Goal: Task Accomplishment & Management: Use online tool/utility

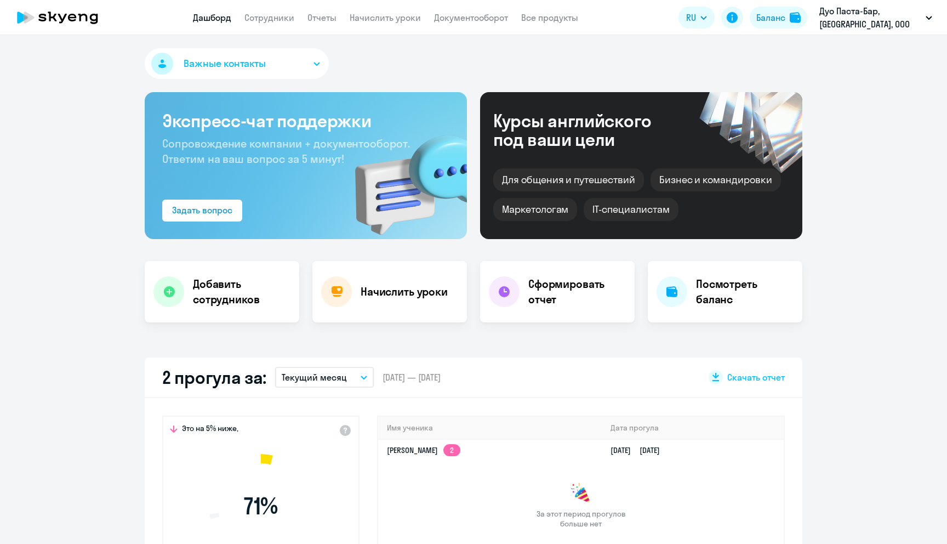
select select "30"
click at [264, 18] on link "Сотрудники" at bounding box center [269, 17] width 50 height 11
select select "30"
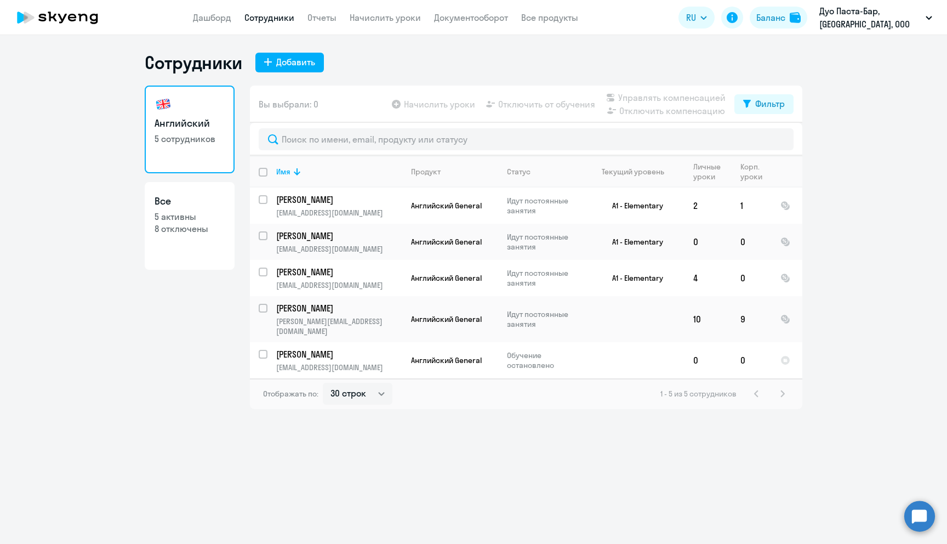
click at [359, 24] on app-menu-item-link "Начислить уроки" at bounding box center [385, 18] width 71 height 14
click at [359, 21] on link "Начислить уроки" at bounding box center [385, 17] width 71 height 11
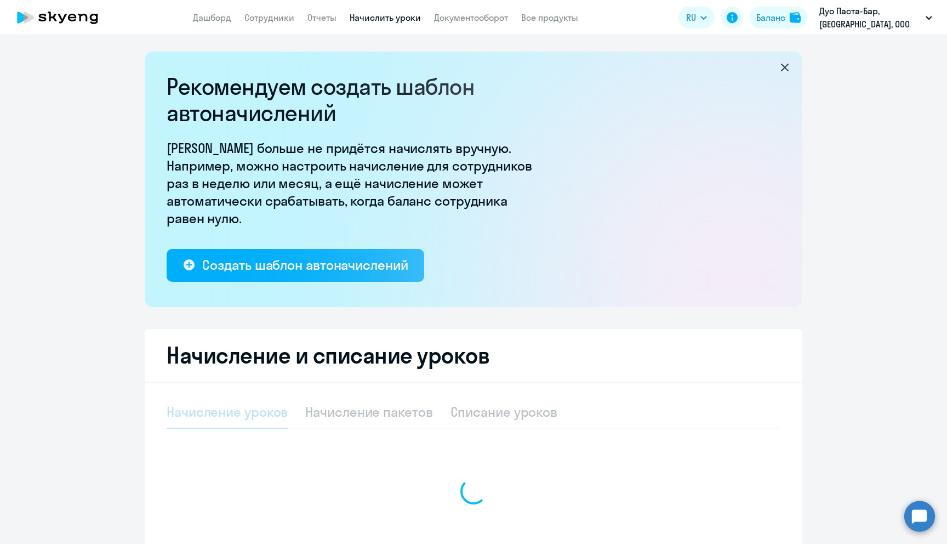
select select "10"
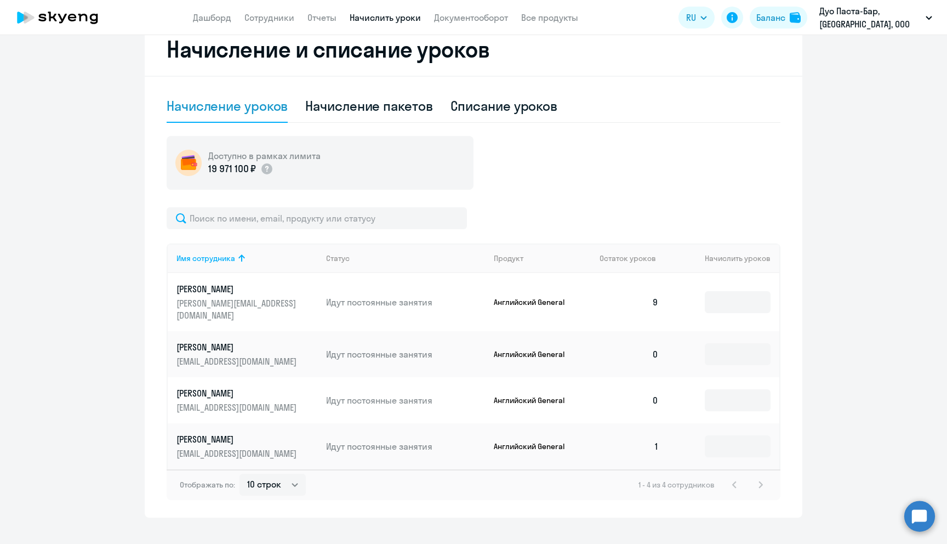
scroll to position [311, 0]
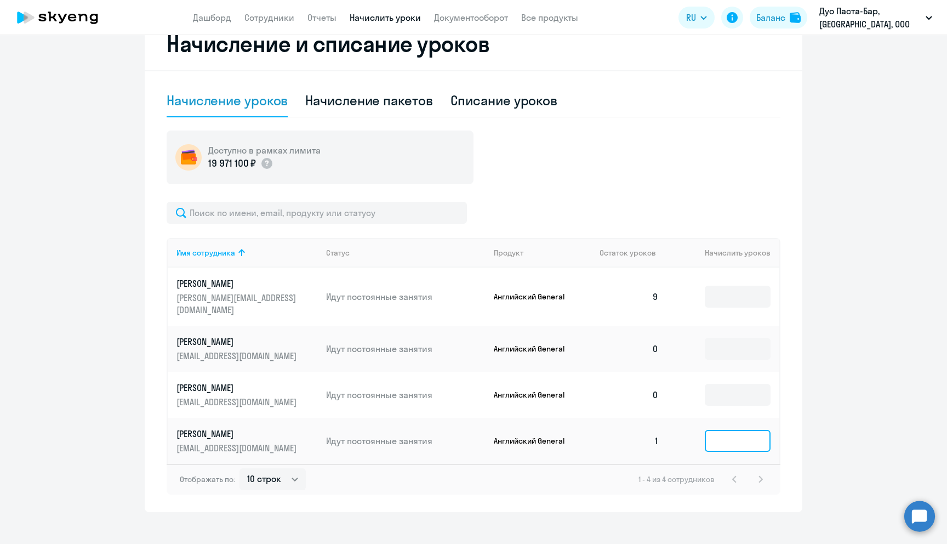
click at [730, 430] on input at bounding box center [738, 441] width 66 height 22
type input "8"
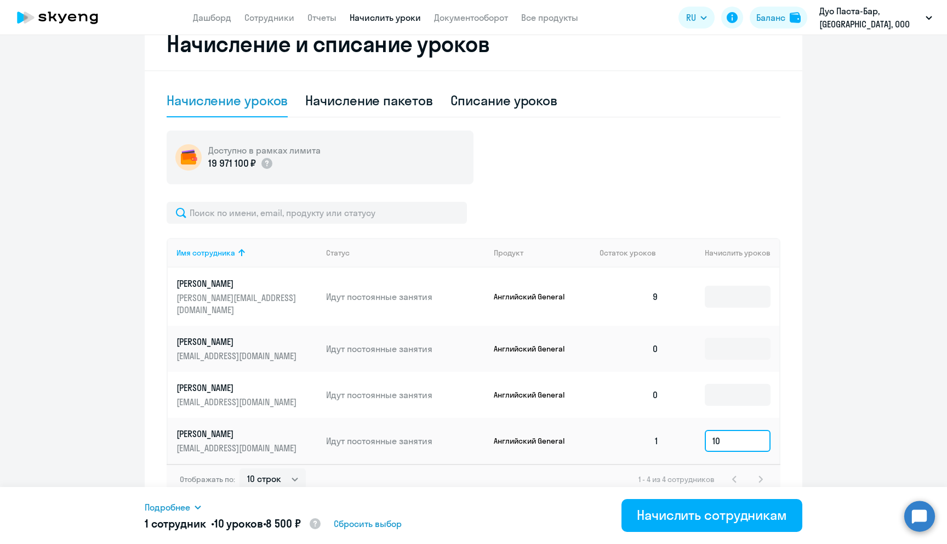
type input "1"
type input "8"
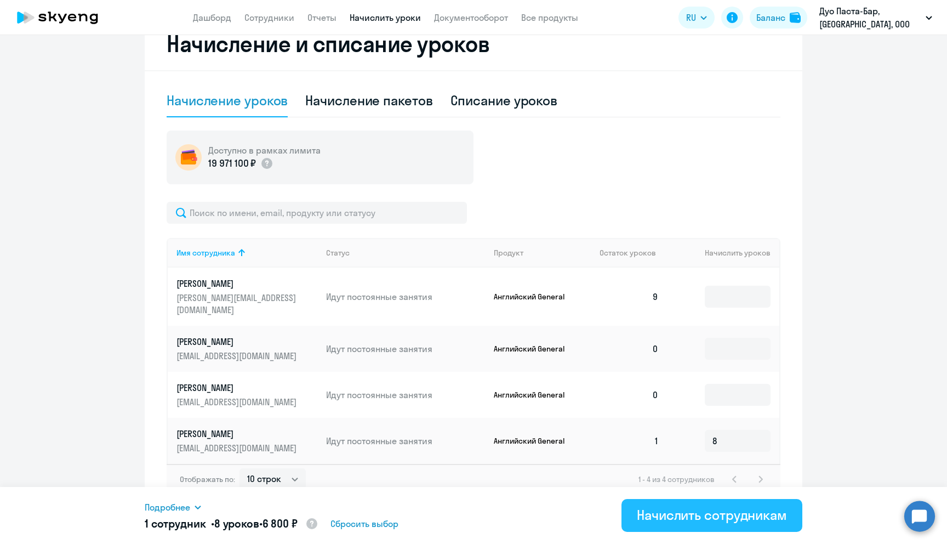
click at [704, 511] on div "Начислить сотрудникам" at bounding box center [712, 515] width 150 height 18
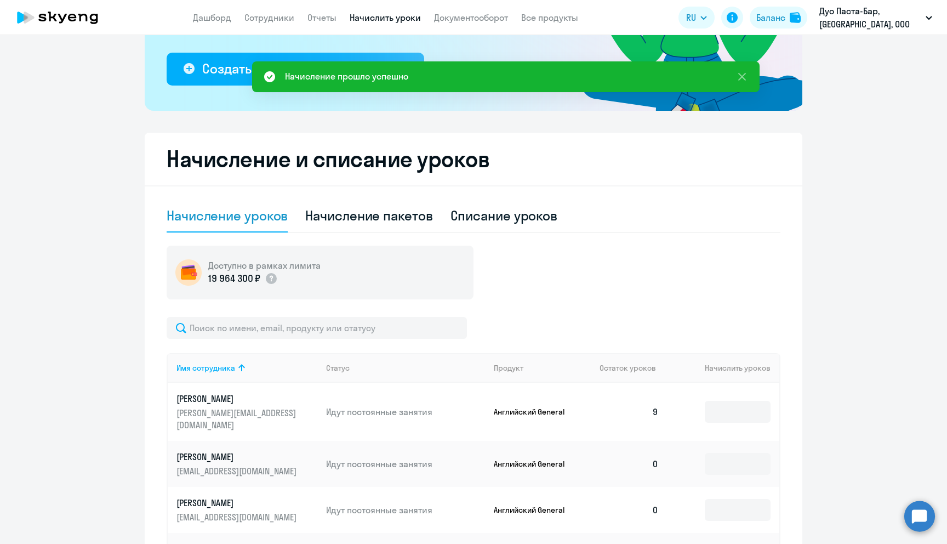
scroll to position [0, 0]
